Goal: Contribute content

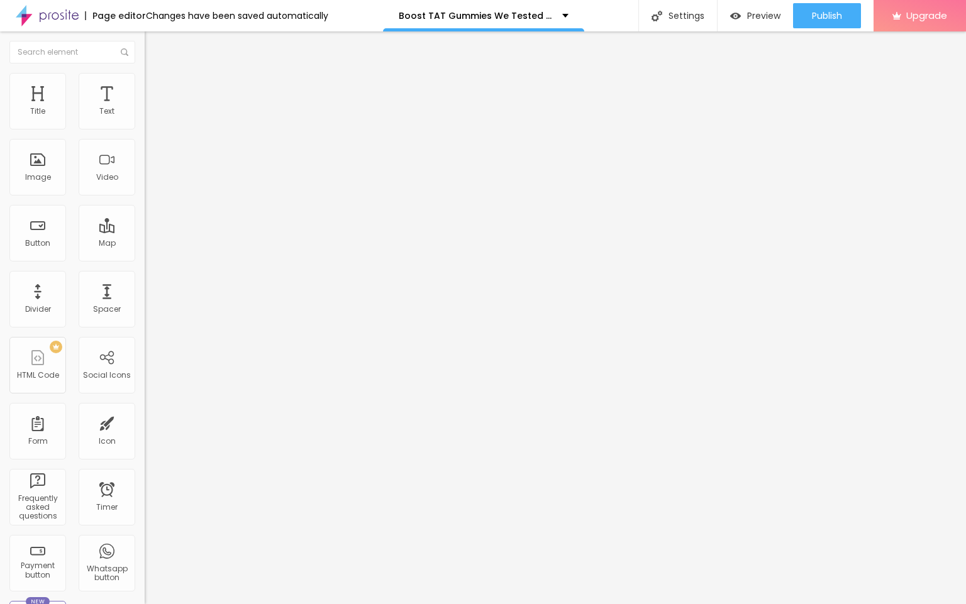
click at [145, 118] on input "entre em contato" at bounding box center [220, 112] width 151 height 13
paste input "👇❗❗𝐒𝐡𝐨𝐩𝐍𝐨𝐰❗❗👇"
type input "👇❗❗𝐒𝐡𝐨𝐩𝐍𝐨𝐰❗❗👇"
click at [145, 259] on input "https://" at bounding box center [220, 252] width 151 height 13
paste input "[DOMAIN_NAME][URL]"
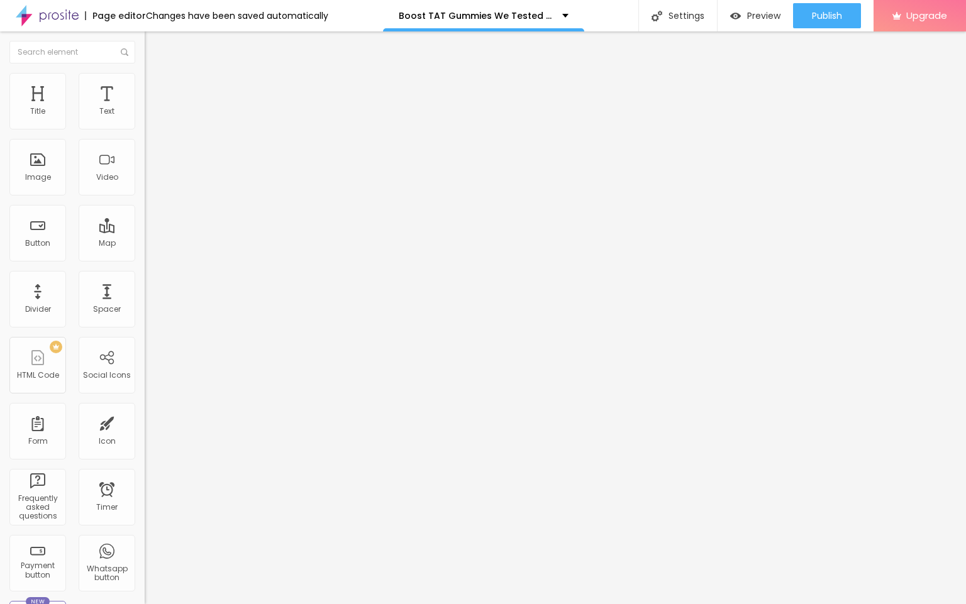
scroll to position [0, 40]
type input "[URL][DOMAIN_NAME]"
click at [145, 108] on span "Change image" at bounding box center [178, 102] width 67 height 11
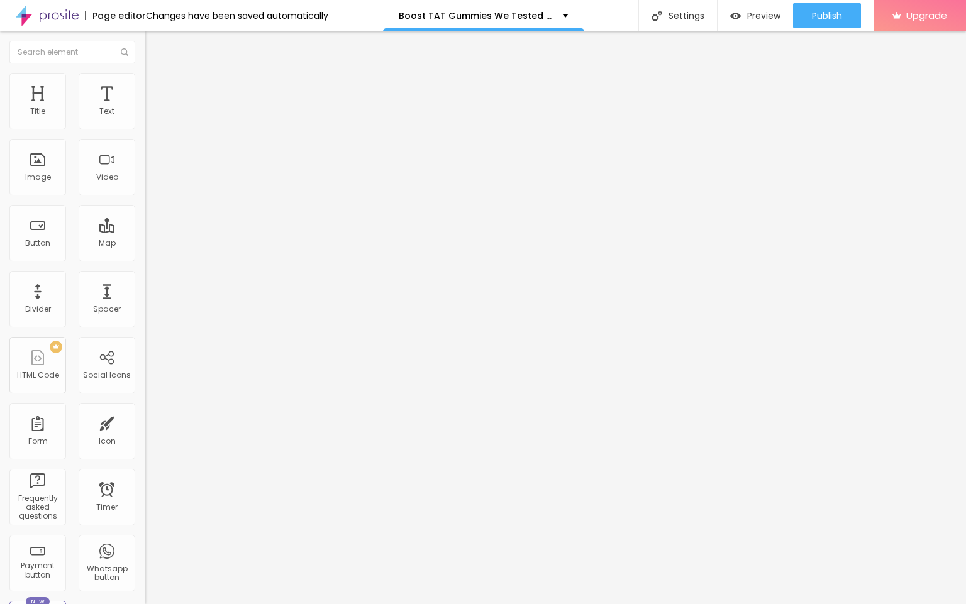
click at [145, 258] on input "https://" at bounding box center [220, 251] width 151 height 13
paste input "[DOMAIN_NAME][URL]"
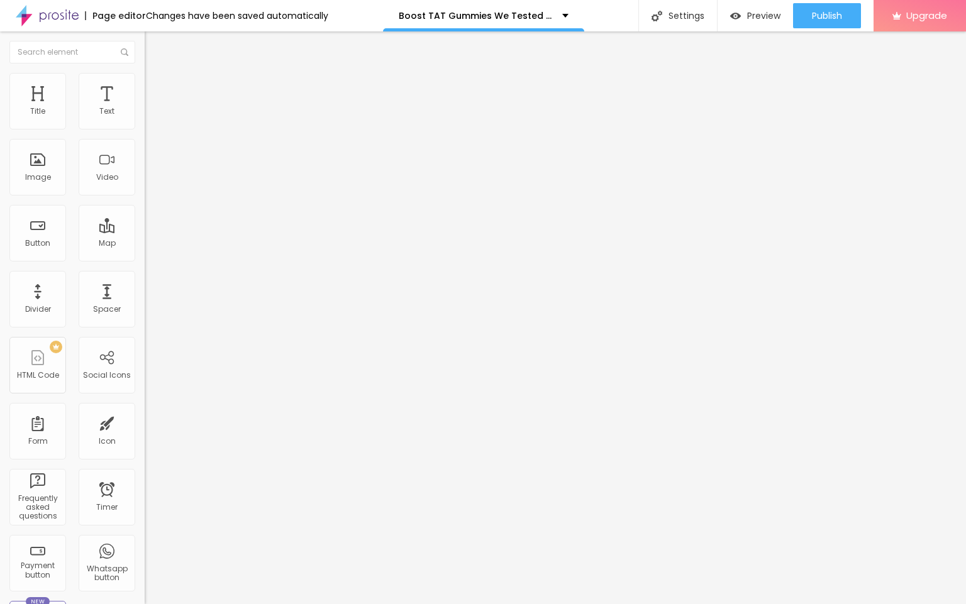
type input "[URL][DOMAIN_NAME]"
click at [828, 18] on span "Publish" at bounding box center [827, 16] width 30 height 10
click at [59, 12] on img at bounding box center [47, 15] width 63 height 31
